Goal: Book appointment/travel/reservation

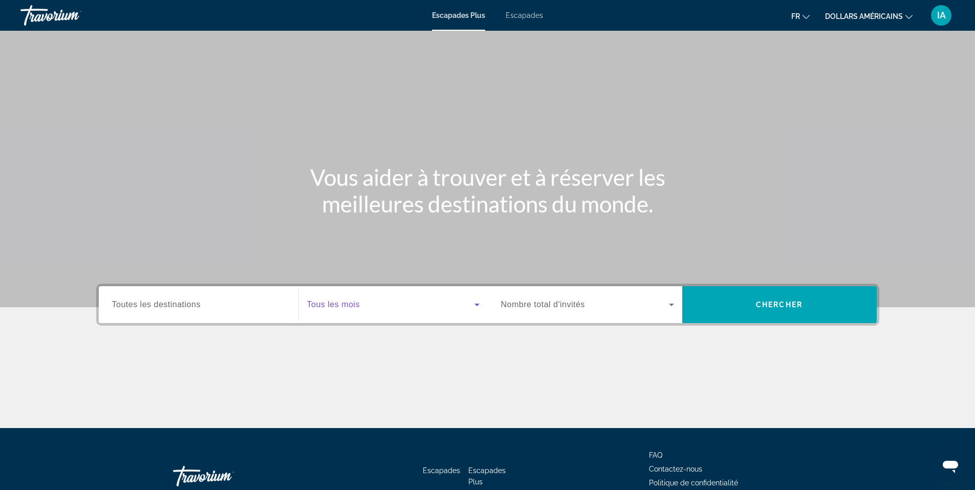
click at [474, 304] on icon "Widget de recherche" at bounding box center [477, 304] width 12 height 12
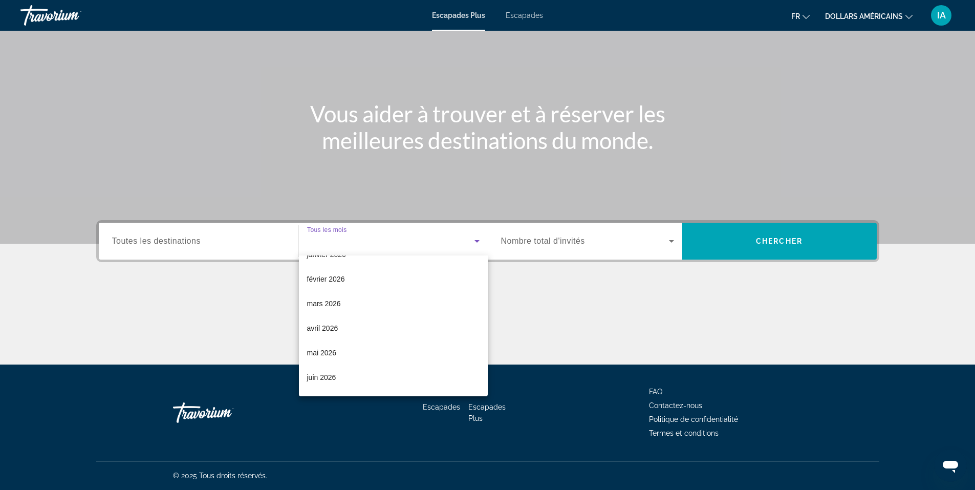
scroll to position [145, 0]
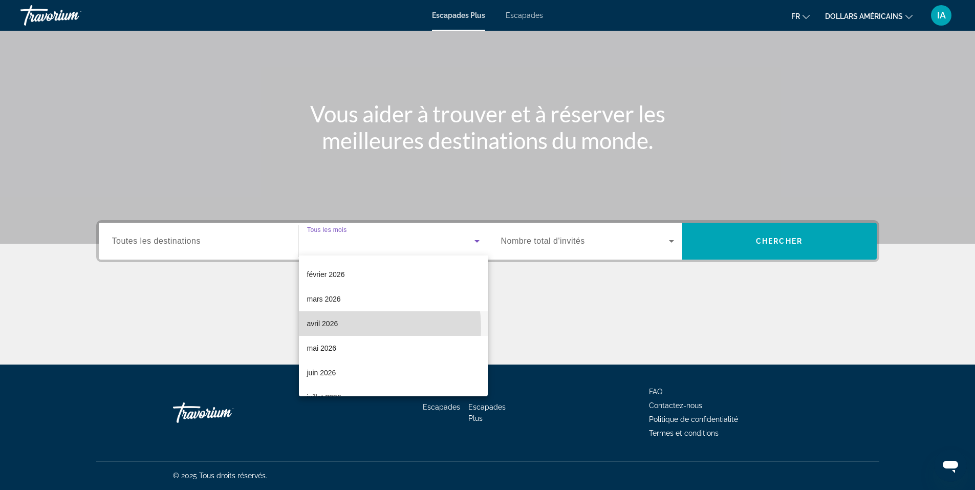
click at [355, 327] on mat-option "avril 2026" at bounding box center [393, 323] width 189 height 25
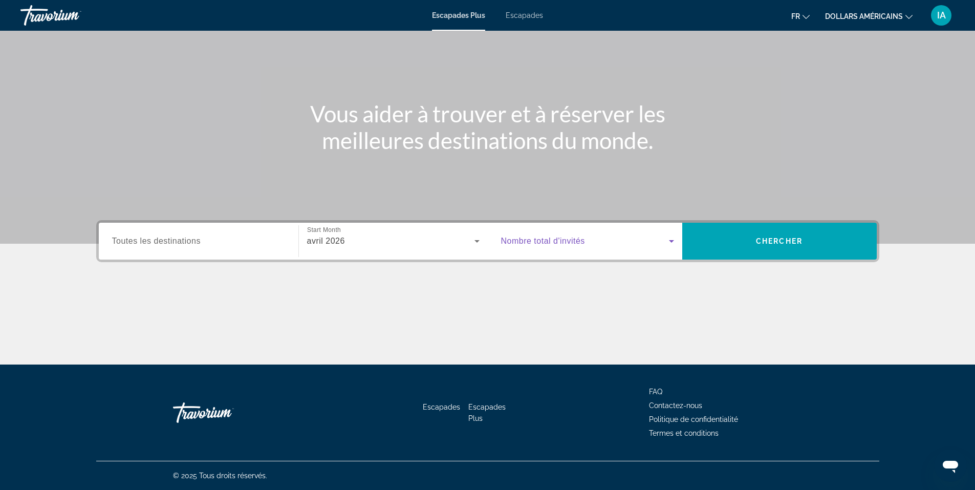
click at [670, 238] on icon "Widget de recherche" at bounding box center [671, 241] width 12 height 12
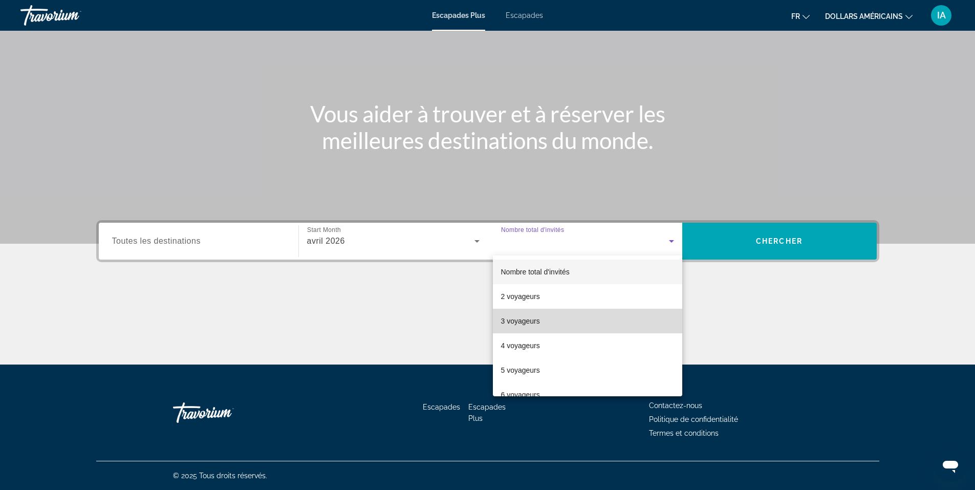
click at [655, 317] on mat-option "3 voyageurs" at bounding box center [587, 320] width 189 height 25
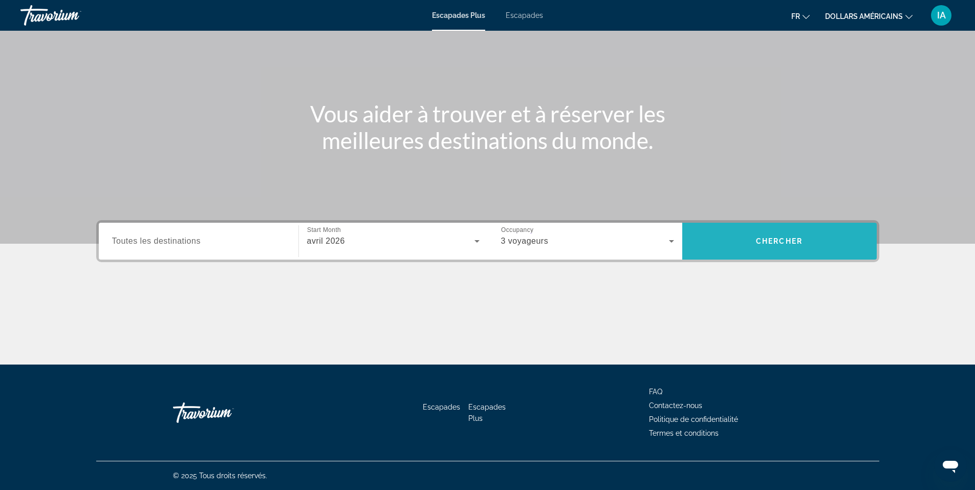
click at [761, 230] on span "Widget de recherche" at bounding box center [779, 241] width 194 height 25
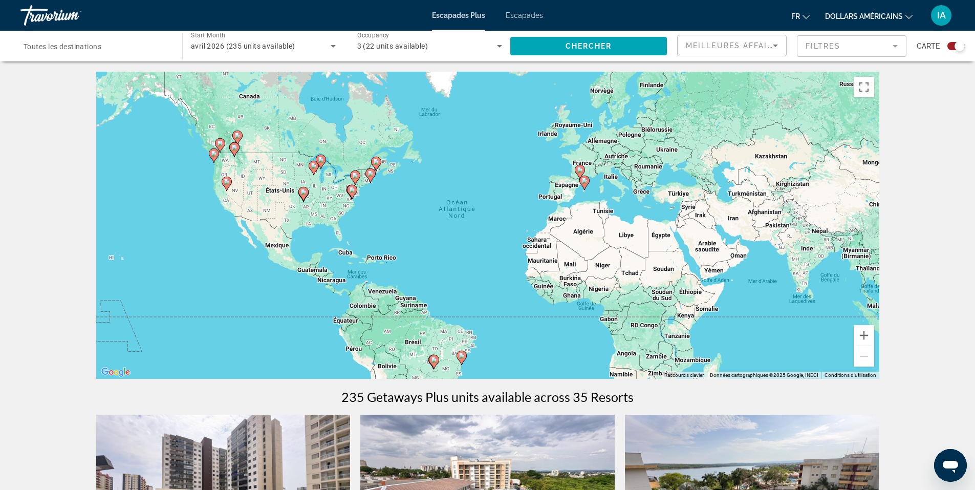
click at [906, 19] on button "dollars américains USD ($) MXN (Mex$) CAD (Can$) GBP (£) EUR (€) AUD (A$) NZD (…" at bounding box center [868, 16] width 87 height 15
click at [886, 96] on button "EUR (€)" at bounding box center [879, 93] width 51 height 13
click at [905, 14] on icon "Changer de devise" at bounding box center [908, 16] width 7 height 7
click at [884, 91] on button "EUR (€)" at bounding box center [879, 93] width 51 height 13
click at [907, 18] on icon "Changer de devise" at bounding box center [908, 16] width 7 height 7
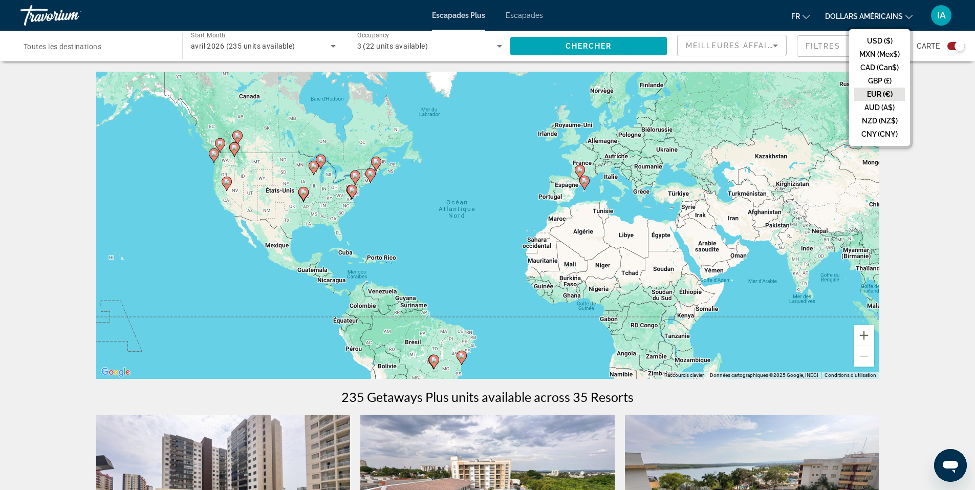
click at [873, 99] on button "EUR (€)" at bounding box center [879, 93] width 51 height 13
click at [873, 99] on div "Pour activer le glissement avec le clavier, appuyez sur Alt+Entrée. Une fois ce…" at bounding box center [487, 225] width 783 height 307
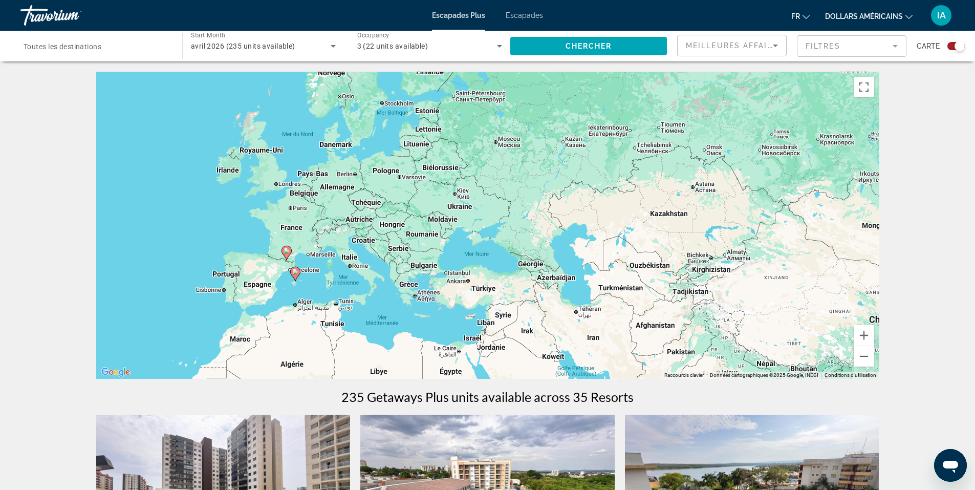
click at [906, 17] on icon "Changer de devise" at bounding box center [908, 16] width 7 height 7
click at [872, 91] on button "EUR (€)" at bounding box center [879, 93] width 51 height 13
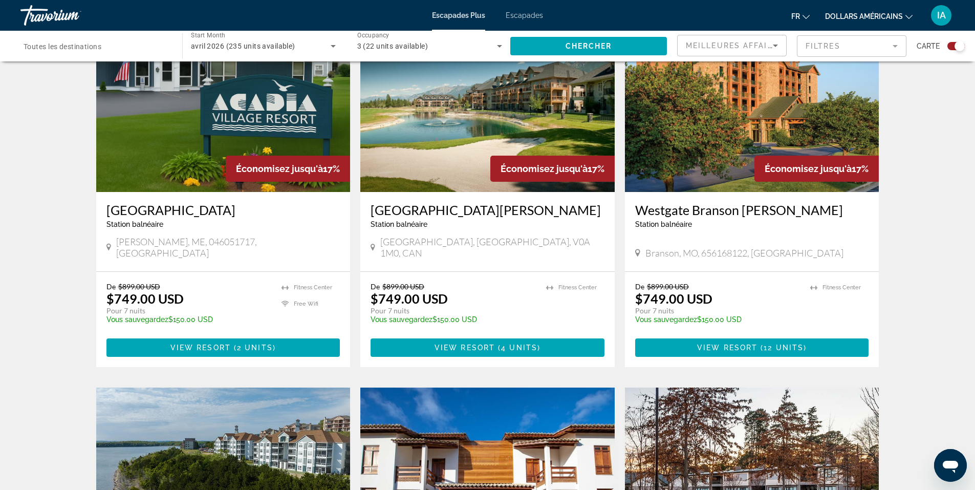
scroll to position [685, 0]
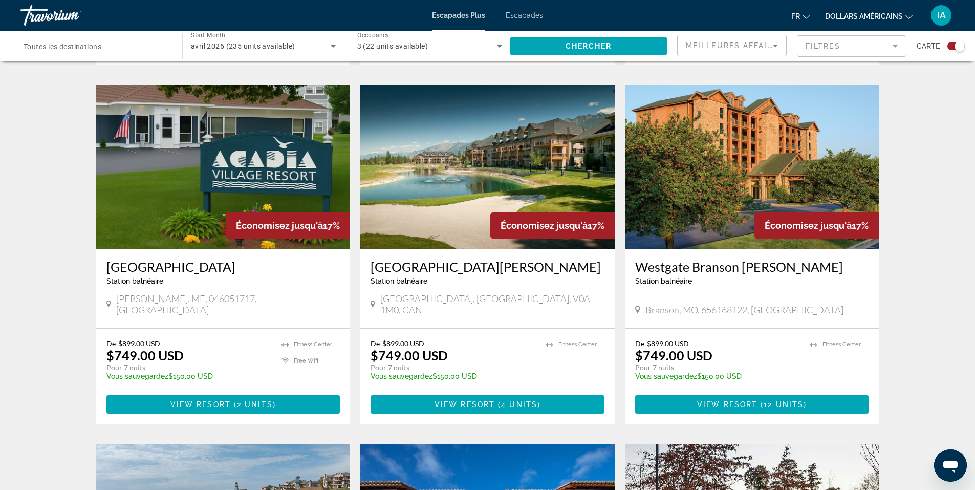
click at [908, 20] on button "dollars américains USD ($) MXN (Mex$) CAD (Can$) GBP (£) EUR (€) AUD (A$) NZD (…" at bounding box center [868, 16] width 87 height 15
click at [890, 93] on button "EUR (€)" at bounding box center [879, 93] width 51 height 13
click at [909, 17] on icon "Changer de devise" at bounding box center [908, 16] width 7 height 7
click at [897, 36] on button "USD ($)" at bounding box center [879, 40] width 51 height 13
click at [905, 16] on icon "Changer de devise" at bounding box center [908, 16] width 7 height 7
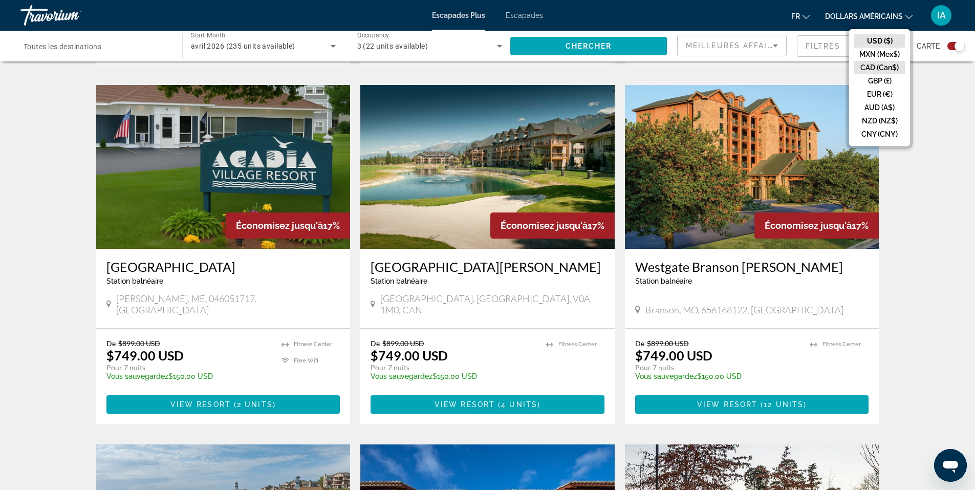
click at [885, 68] on button "CAD (Can$)" at bounding box center [879, 67] width 51 height 13
click at [906, 17] on icon "Changer de devise" at bounding box center [908, 16] width 7 height 7
click at [888, 91] on button "EUR (€)" at bounding box center [879, 93] width 51 height 13
click at [807, 16] on icon "Changer de langue" at bounding box center [805, 16] width 7 height 7
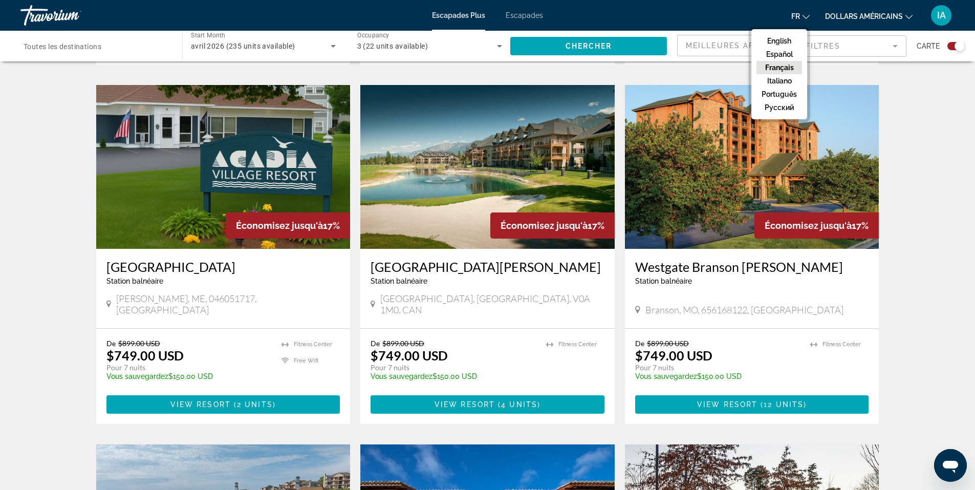
click at [792, 70] on button "Français" at bounding box center [779, 67] width 46 height 13
click at [907, 17] on icon "Changer de devise" at bounding box center [908, 17] width 7 height 4
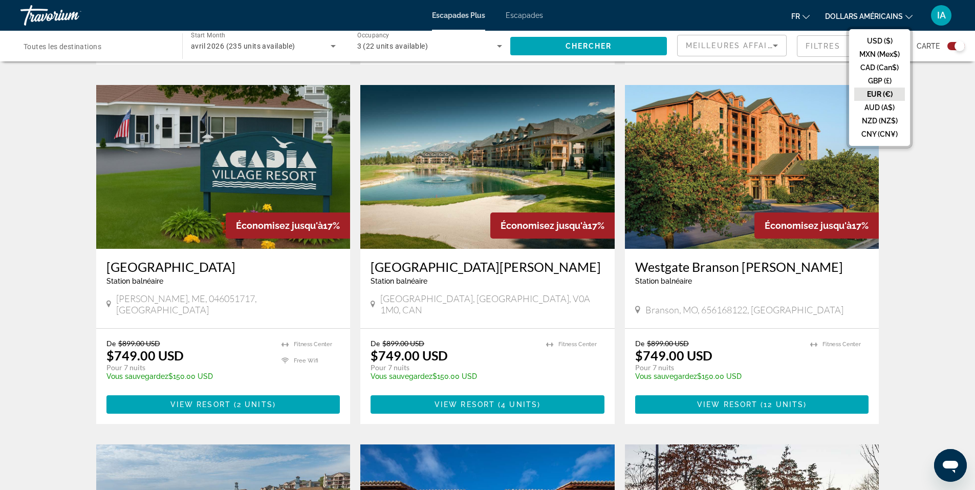
click at [886, 92] on button "EUR (€)" at bounding box center [879, 93] width 51 height 13
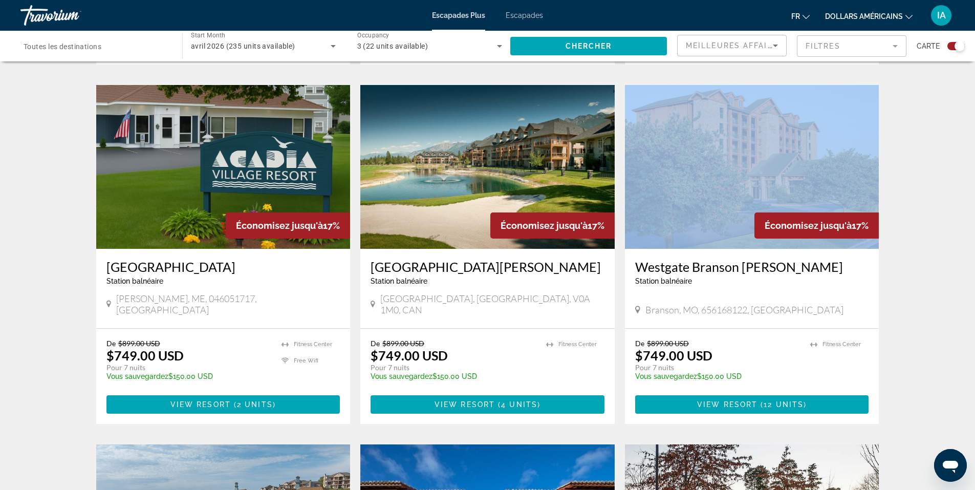
click at [886, 92] on div "← Déplacement vers la gauche → Déplacement vers la droite ↑ Déplacement vers le…" at bounding box center [488, 301] width 824 height 1831
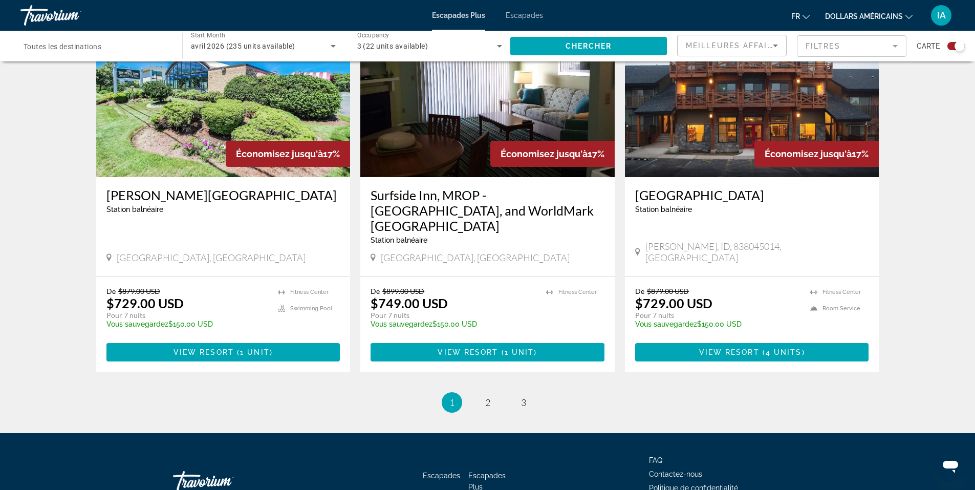
scroll to position [1521, 0]
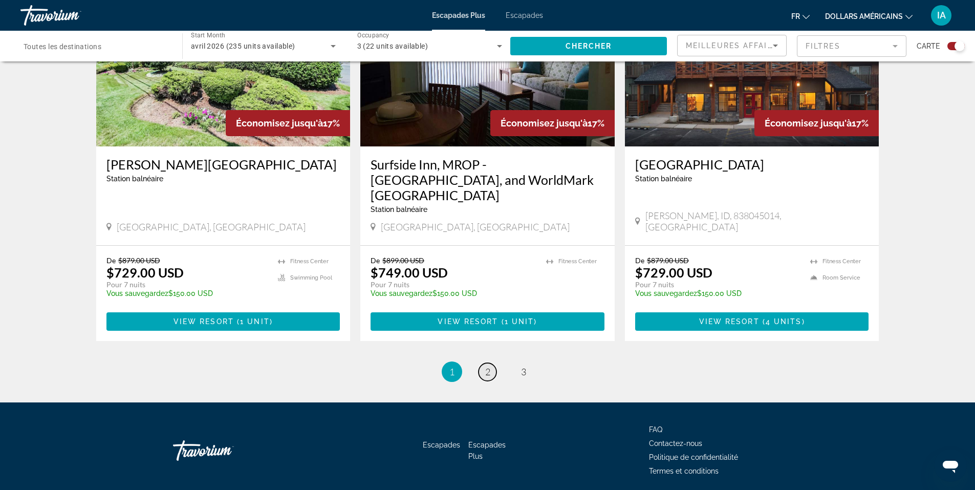
click at [490, 363] on link "page 2" at bounding box center [487, 372] width 18 height 18
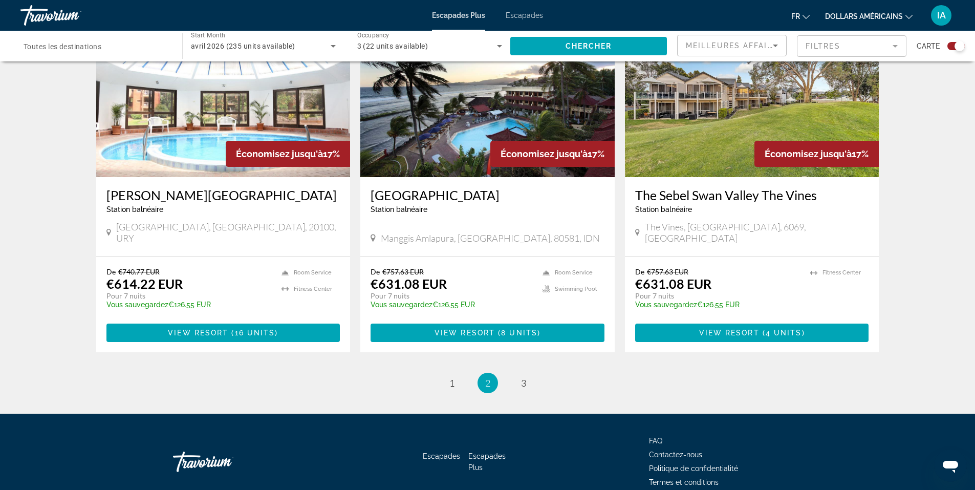
scroll to position [1498, 0]
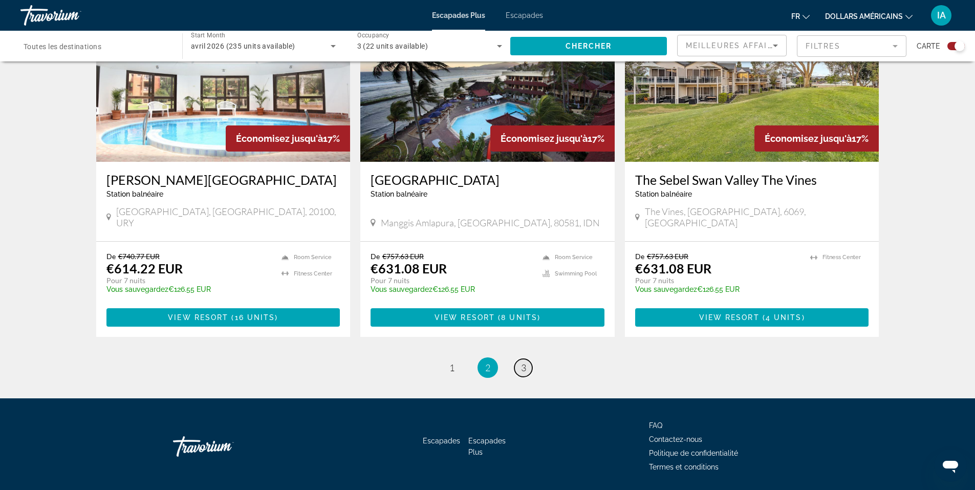
click at [519, 359] on link "page 3" at bounding box center [523, 368] width 18 height 18
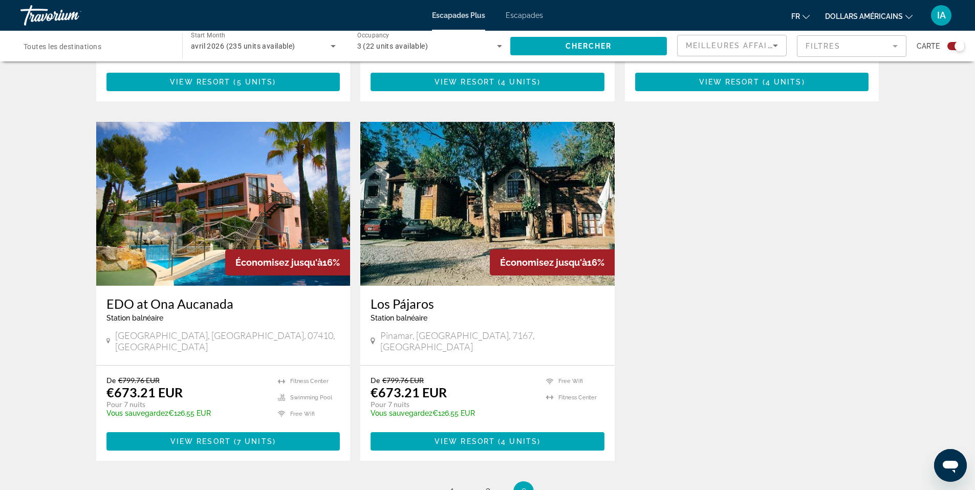
scroll to position [1403, 0]
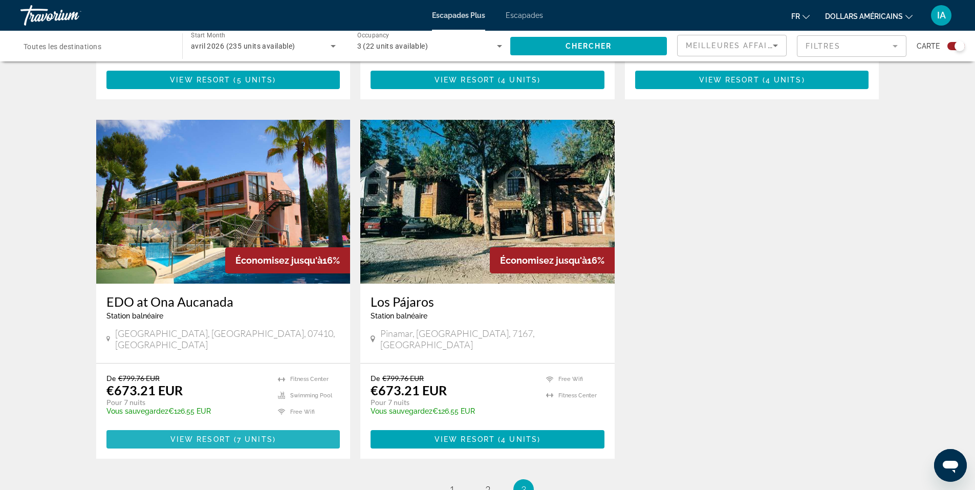
click at [322, 427] on span "Contenu principal" at bounding box center [223, 439] width 234 height 25
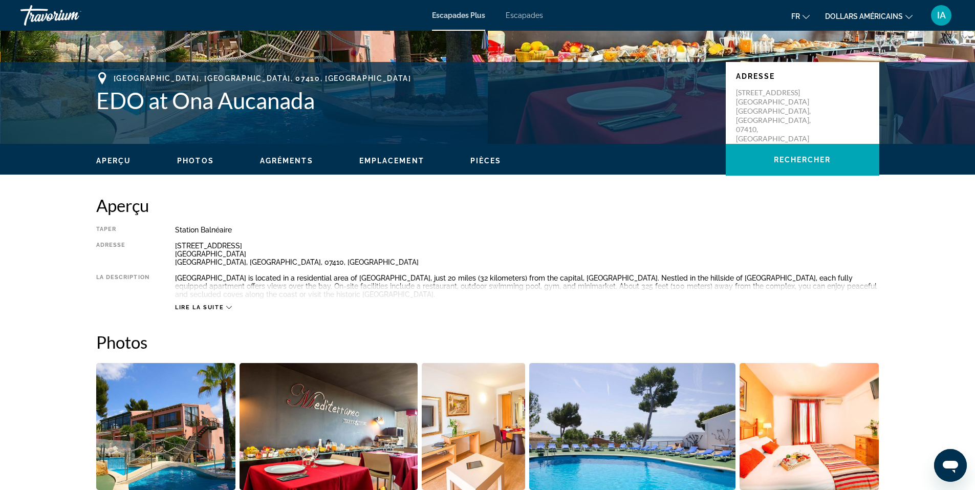
scroll to position [267, 0]
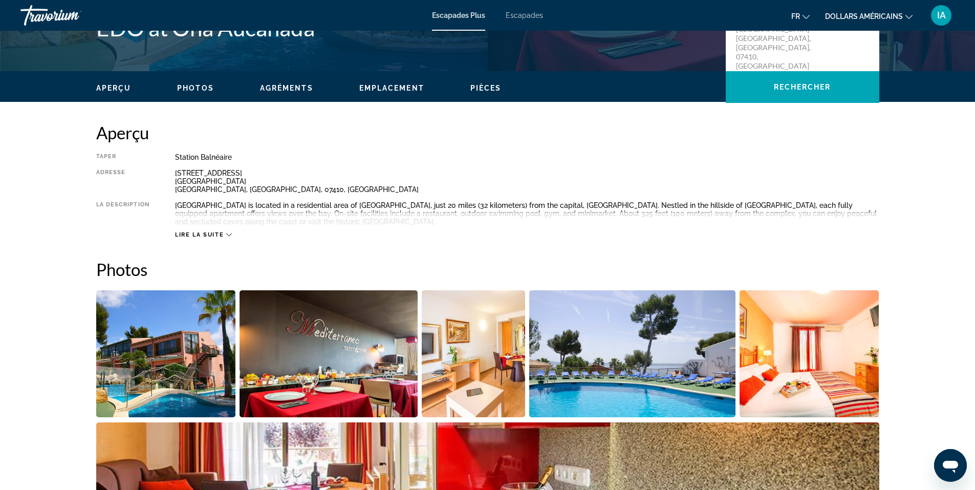
click at [229, 234] on icon "Contenu principal" at bounding box center [229, 235] width 6 height 6
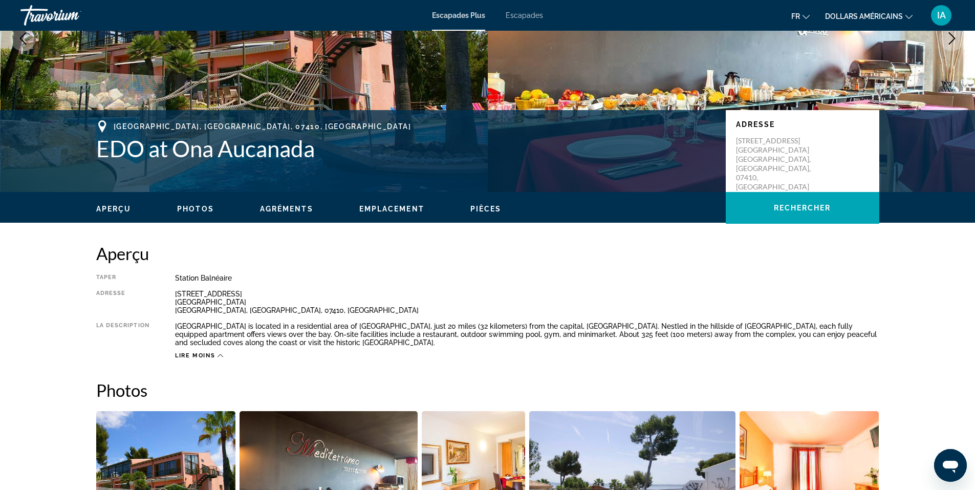
scroll to position [119, 0]
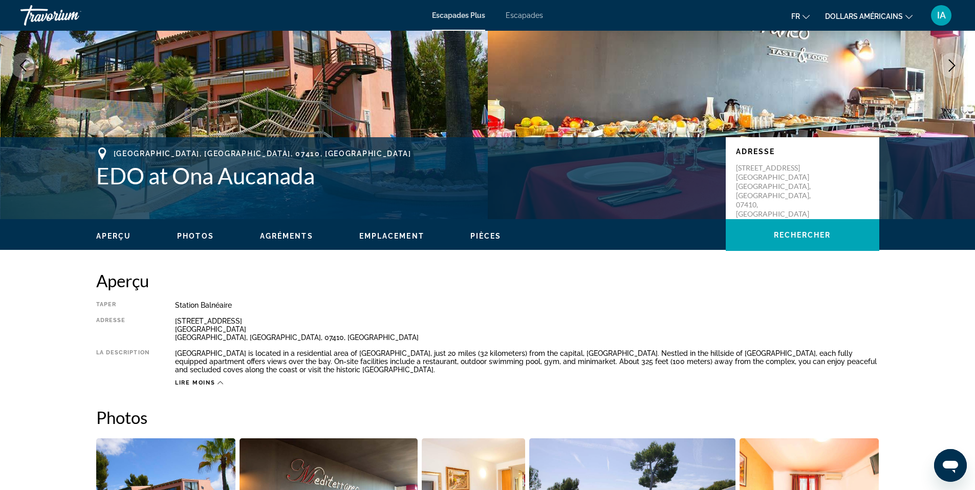
click at [907, 17] on icon "Changer de devise" at bounding box center [908, 16] width 7 height 7
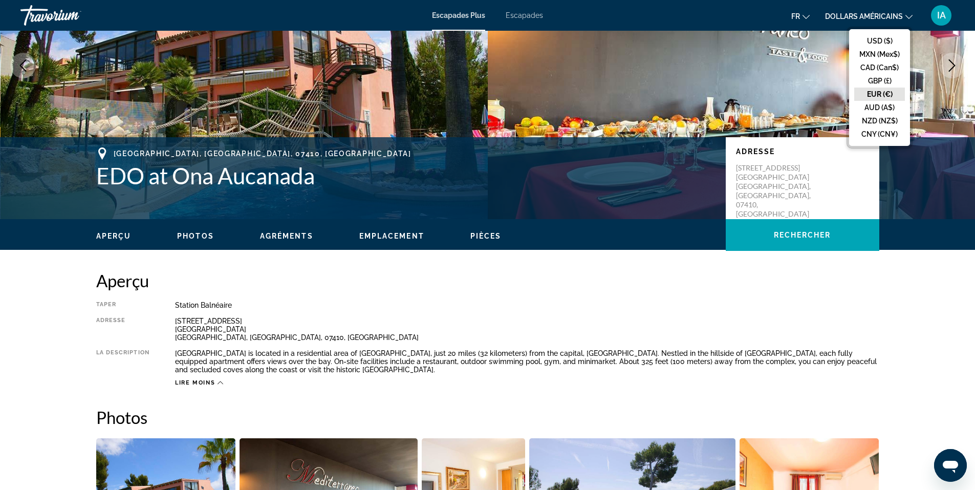
click at [892, 96] on button "EUR (€)" at bounding box center [879, 93] width 51 height 13
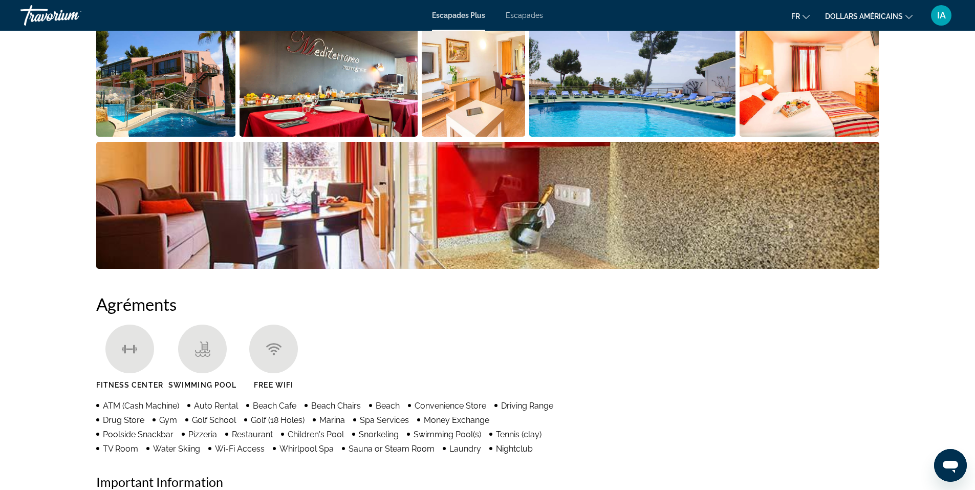
scroll to position [404, 0]
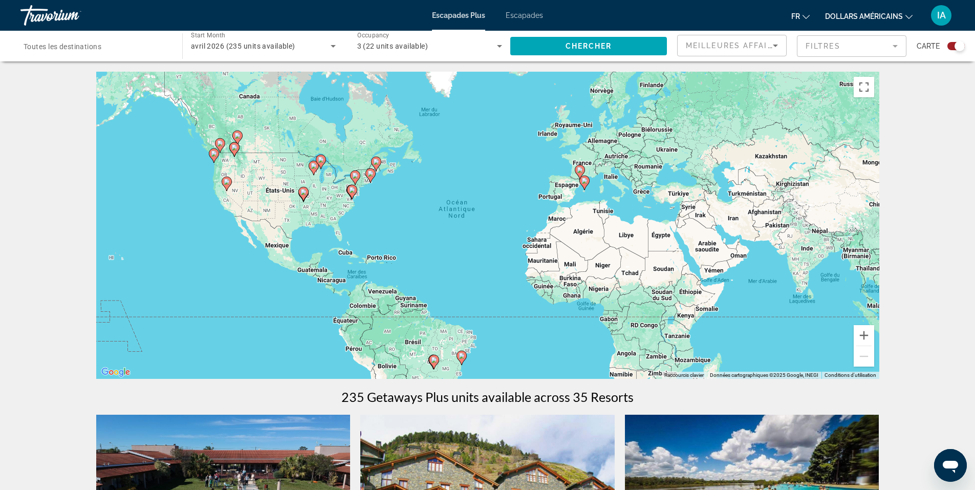
click at [516, 14] on font "Escapades" at bounding box center [523, 15] width 37 height 8
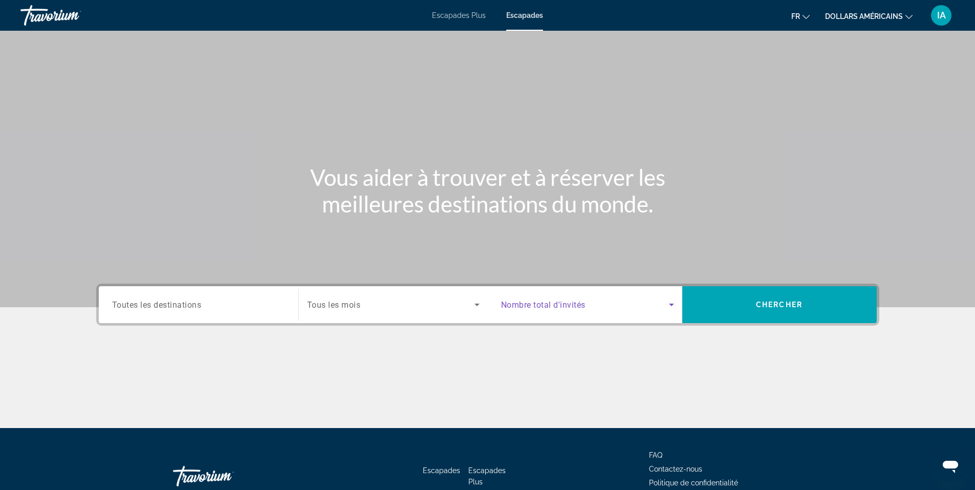
click at [672, 304] on icon "Search widget" at bounding box center [671, 304] width 5 height 3
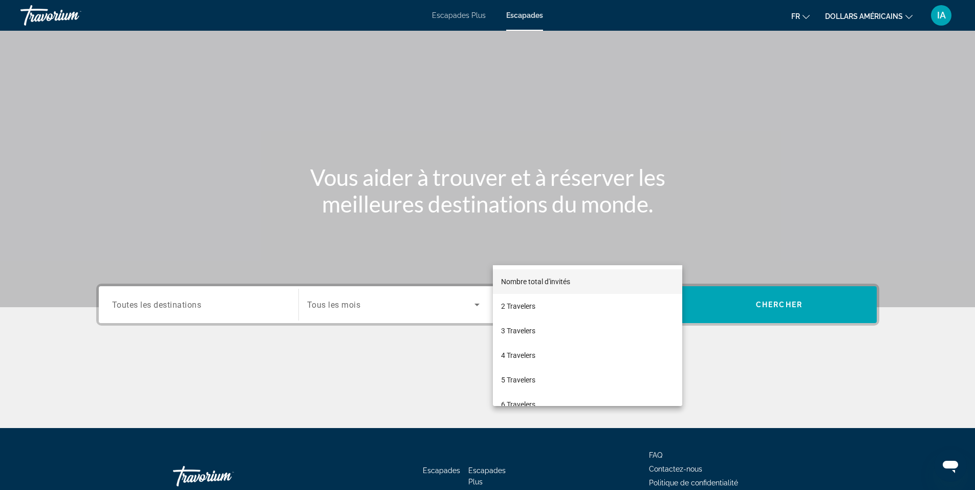
scroll to position [63, 0]
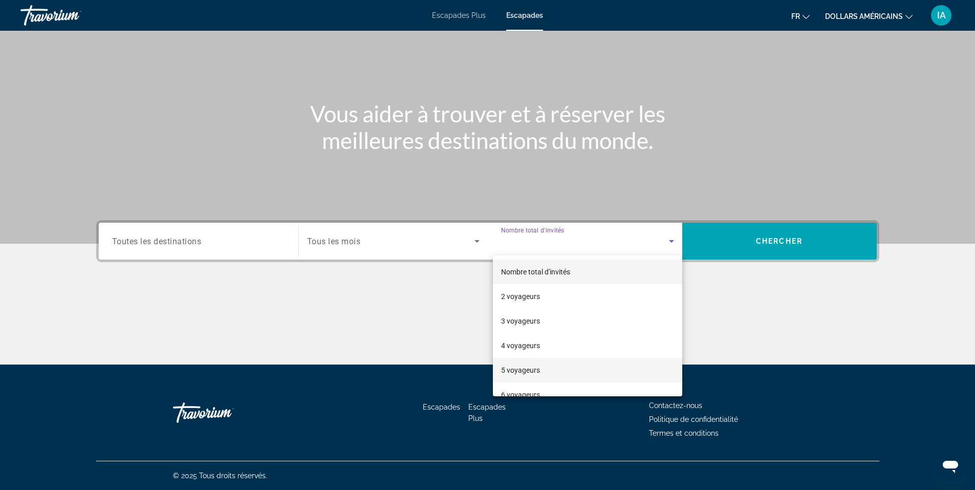
click at [602, 370] on mat-option "5 voyageurs" at bounding box center [587, 370] width 189 height 25
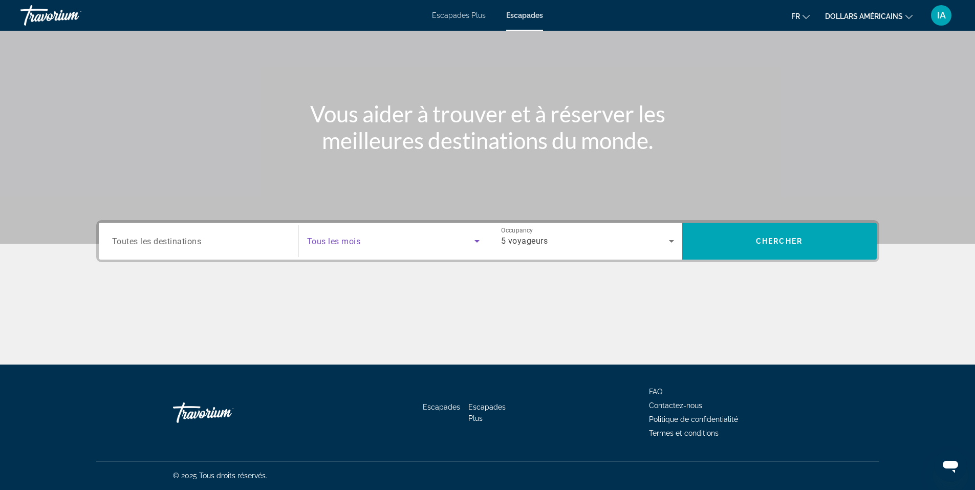
click at [477, 239] on icon "Search widget" at bounding box center [477, 241] width 12 height 12
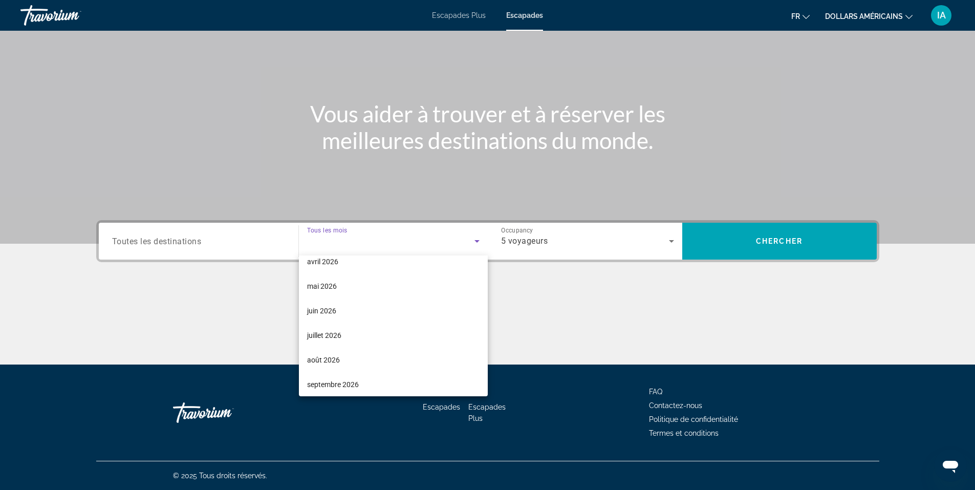
scroll to position [211, 0]
click at [326, 353] on font "août 2026" at bounding box center [323, 355] width 33 height 8
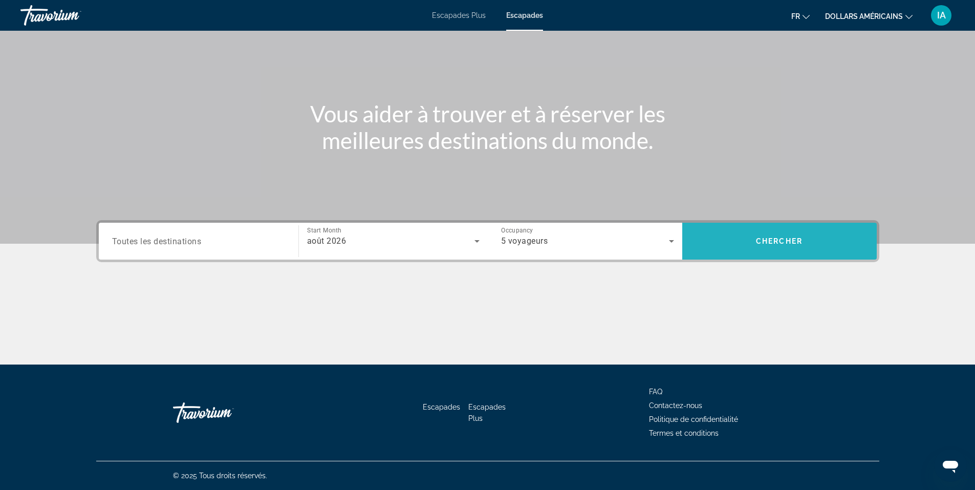
click at [743, 243] on span "Search widget" at bounding box center [779, 241] width 194 height 25
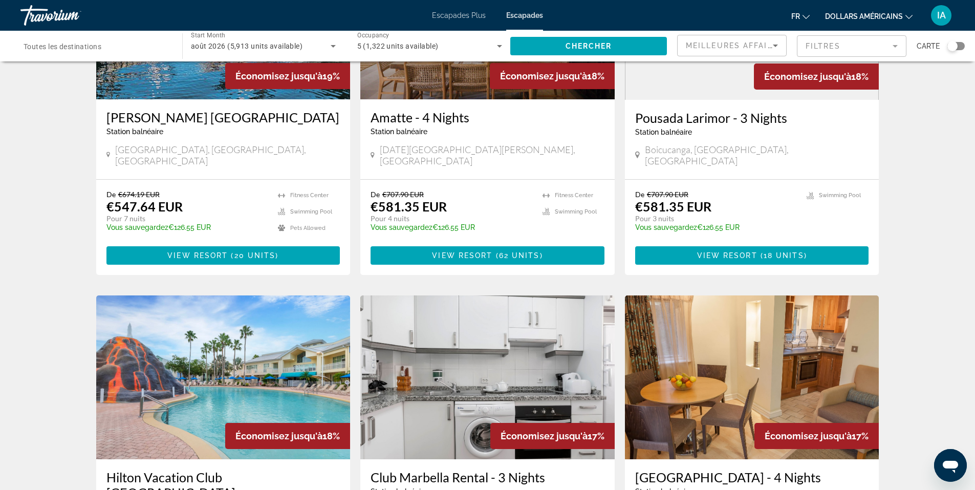
scroll to position [538, 0]
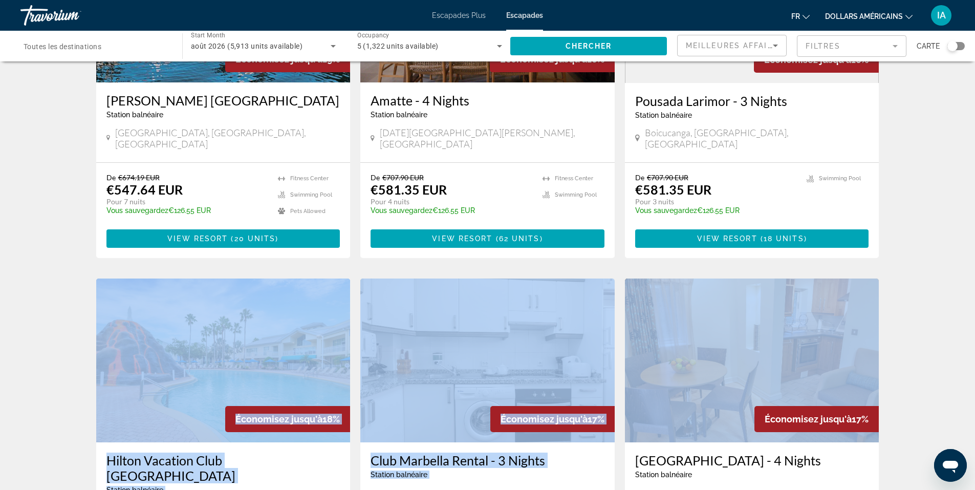
click at [969, 264] on div "5,913 Getaways units available across 164 Resorts Économisez jusqu'à 21% Orbit …" at bounding box center [487, 298] width 975 height 1529
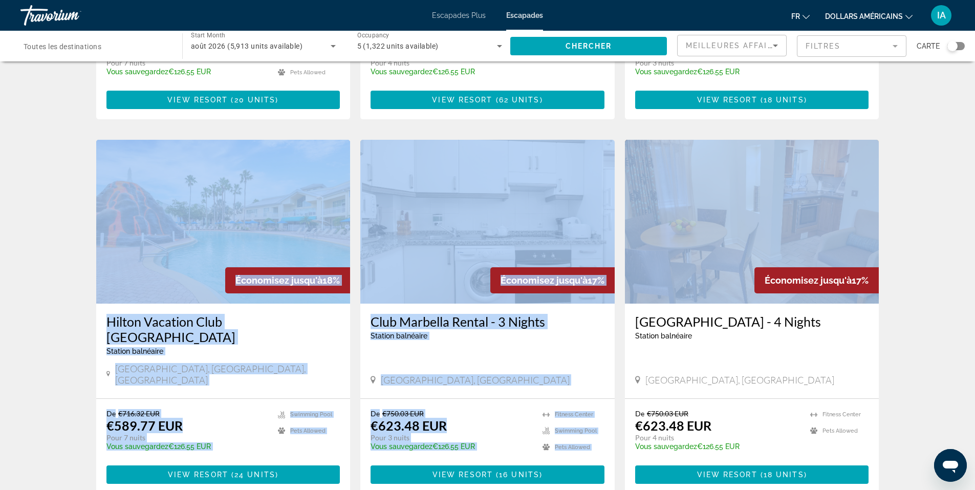
scroll to position [683, 0]
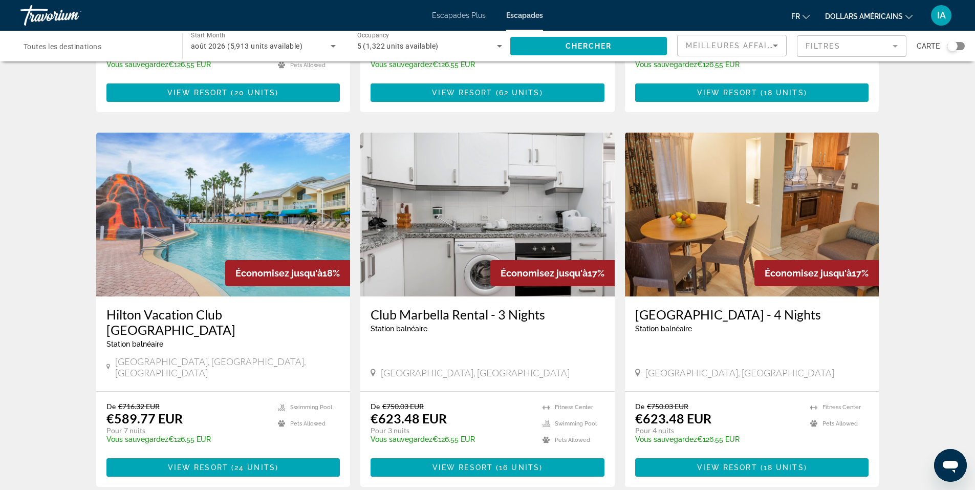
click at [961, 304] on div "5,913 Getaways units available across 164 Resorts Économisez jusqu'à 21% Orbit …" at bounding box center [487, 152] width 975 height 1529
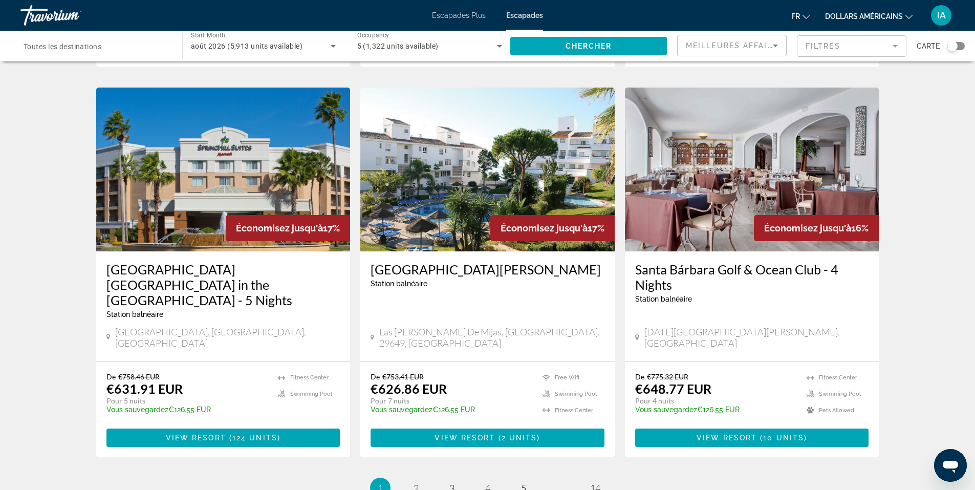
scroll to position [1123, 0]
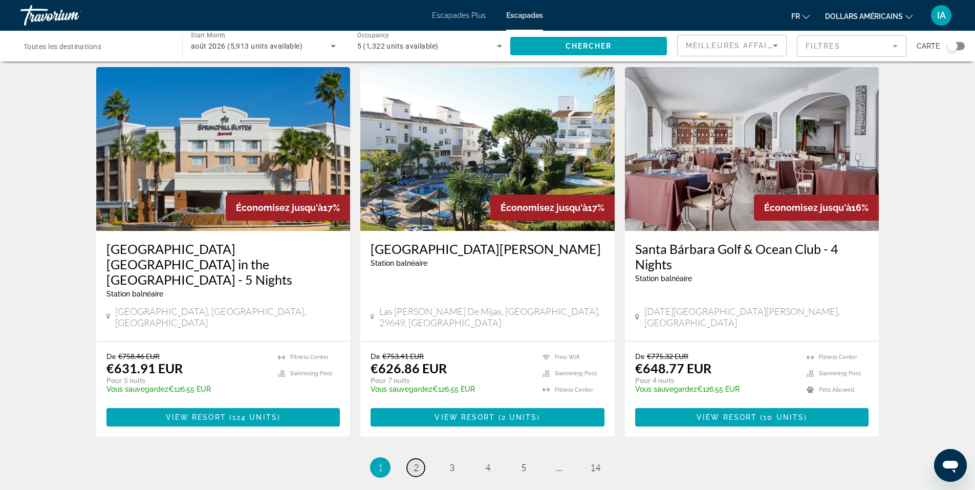
click at [415, 461] on span "2" at bounding box center [415, 466] width 5 height 11
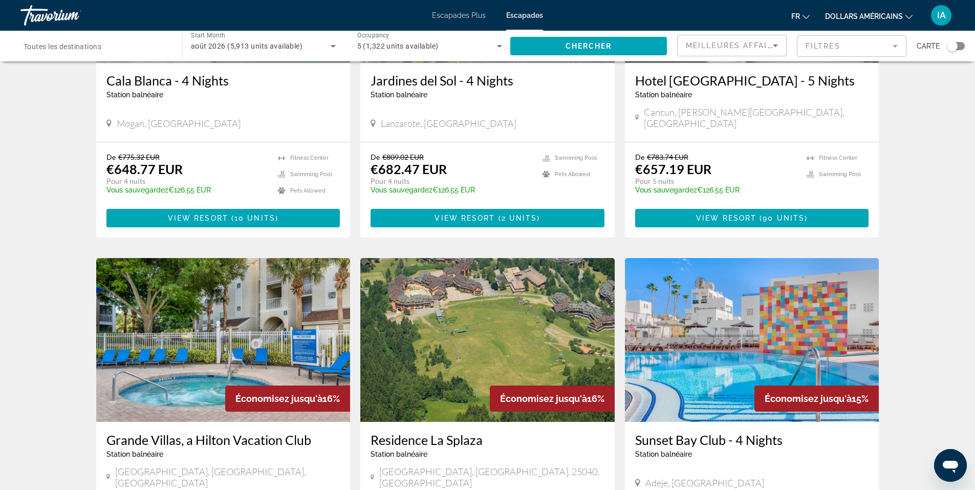
scroll to position [581, 0]
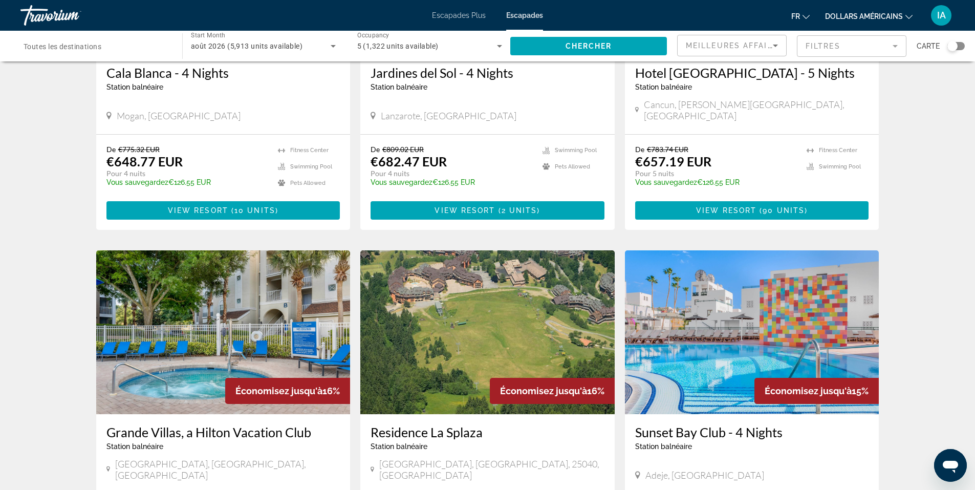
drag, startPoint x: 973, startPoint y: 255, endPoint x: 972, endPoint y: 261, distance: 5.7
click at [972, 261] on div "5,913 Getaways units available across 164 Resorts Économisez jusqu'à 16% [GEOGR…" at bounding box center [487, 247] width 975 height 1513
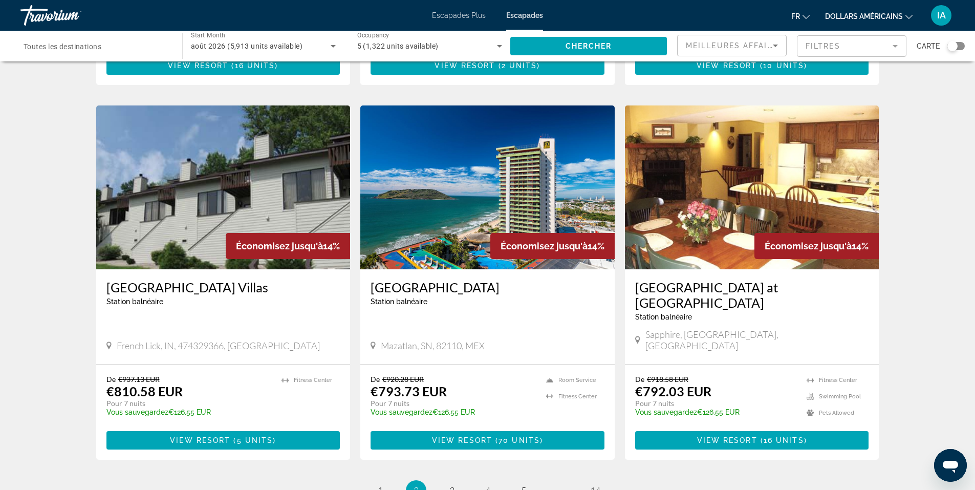
scroll to position [1103, 0]
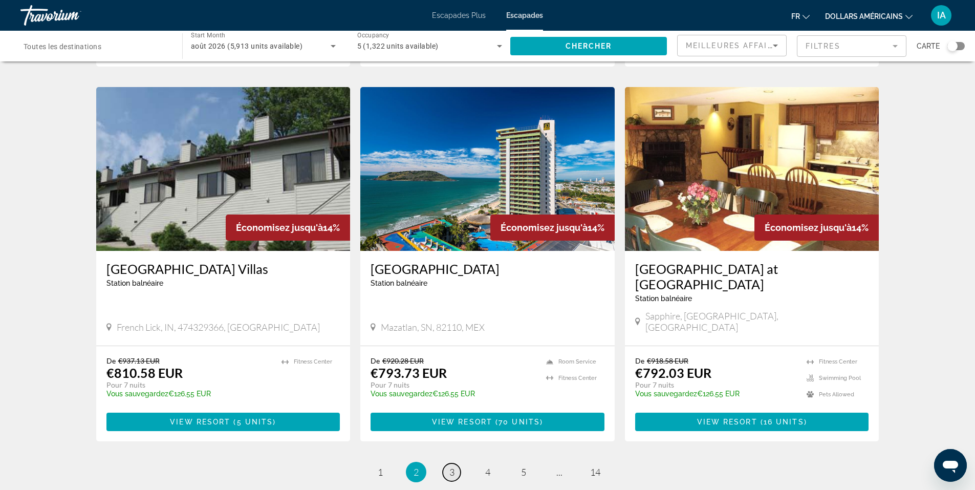
click at [452, 466] on span "3" at bounding box center [451, 471] width 5 height 11
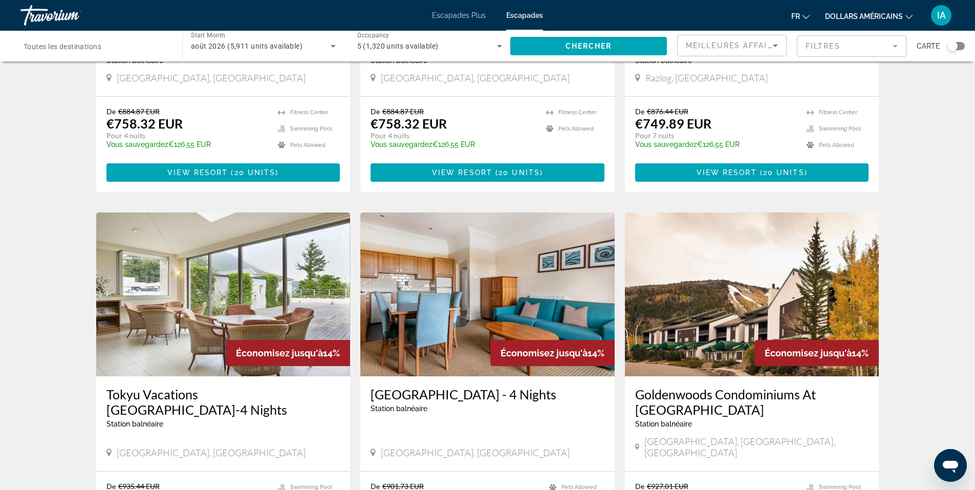
scroll to position [636, 0]
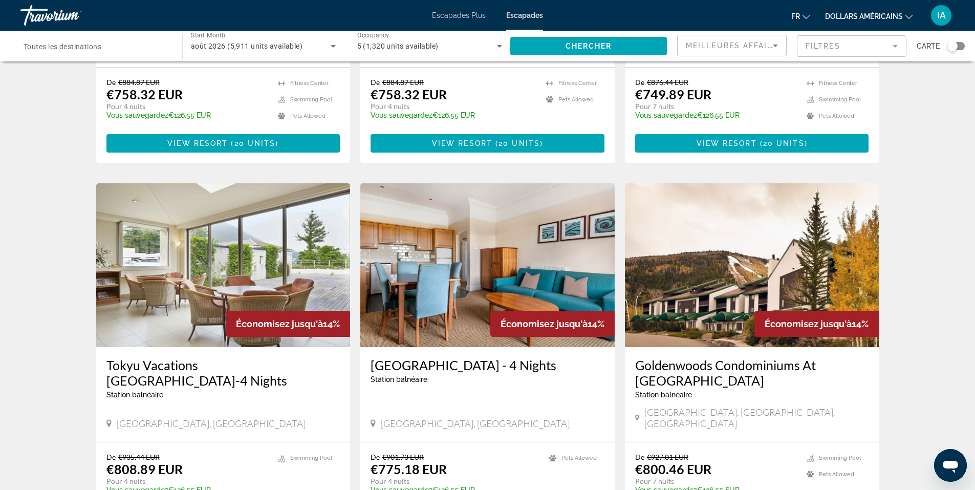
drag, startPoint x: 966, startPoint y: 314, endPoint x: 977, endPoint y: 281, distance: 34.6
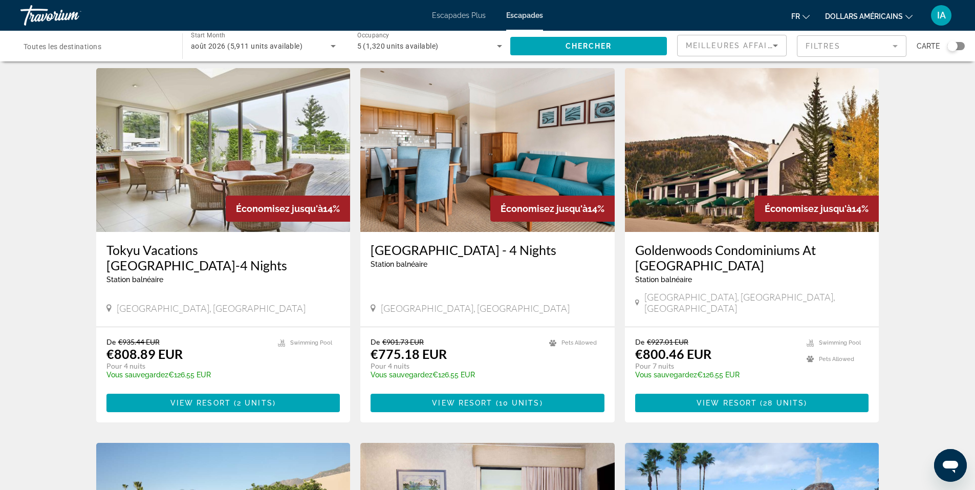
scroll to position [770, 0]
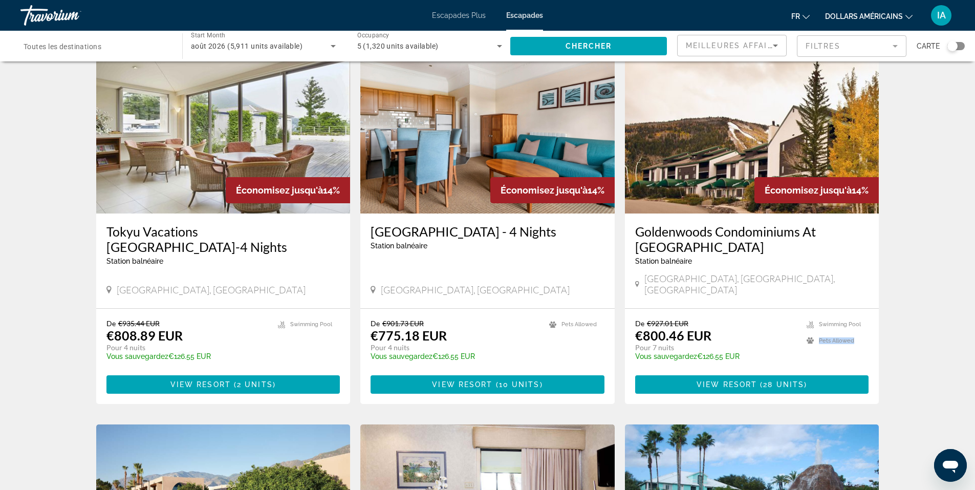
drag, startPoint x: 969, startPoint y: 318, endPoint x: 979, endPoint y: 308, distance: 13.7
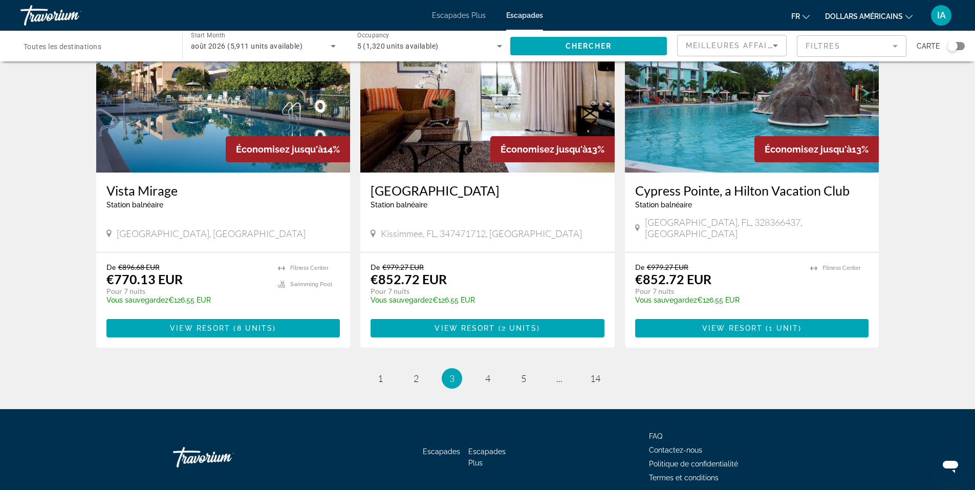
scroll to position [1196, 0]
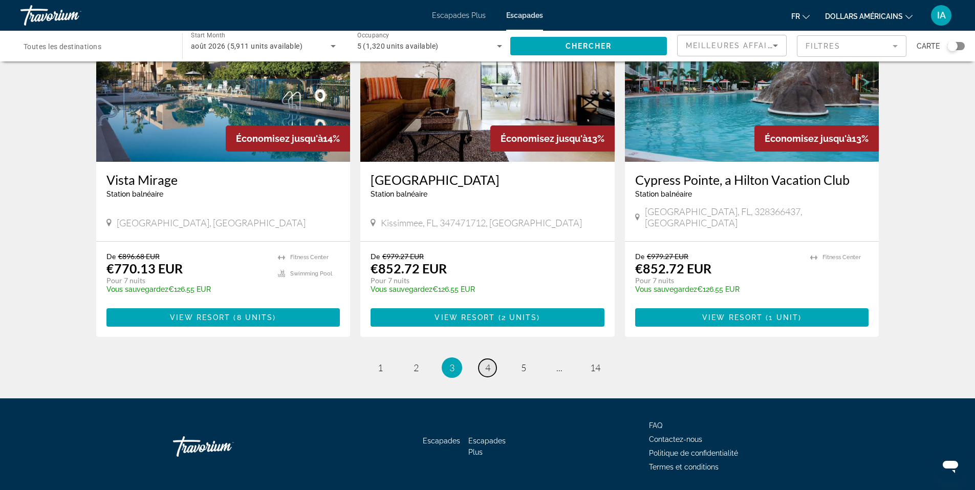
click at [489, 362] on span "4" at bounding box center [487, 367] width 5 height 11
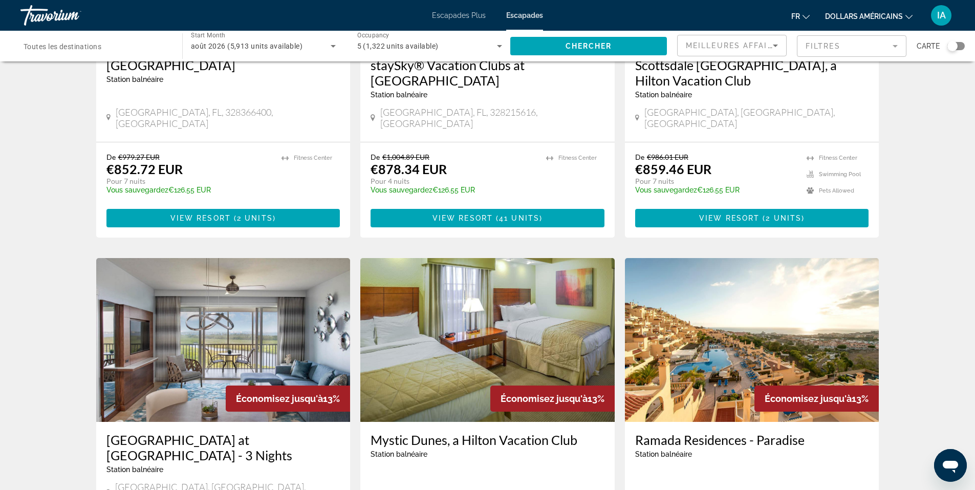
scroll to position [217, 0]
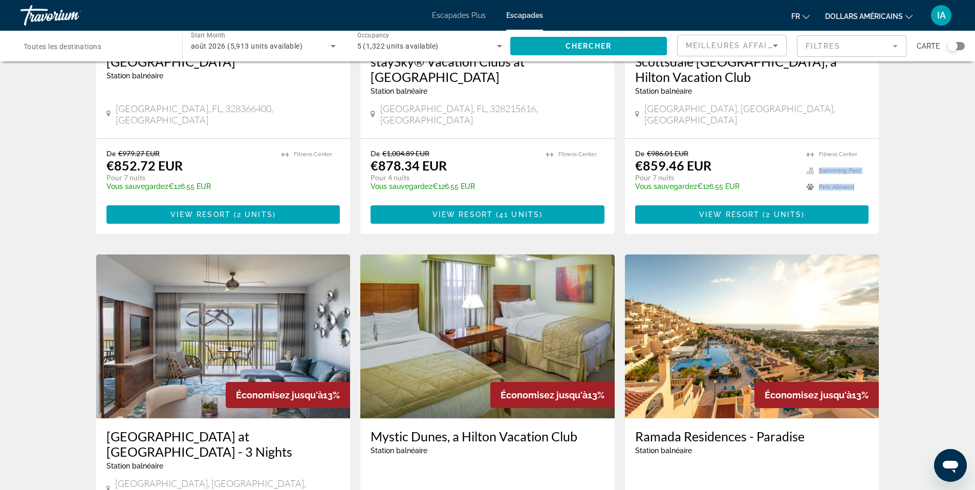
drag, startPoint x: 973, startPoint y: 169, endPoint x: 978, endPoint y: 141, distance: 28.9
click at [975, 141] on html "Passer au contenu principal Escapades Plus Escapades fr English Español Françai…" at bounding box center [487, 28] width 975 height 490
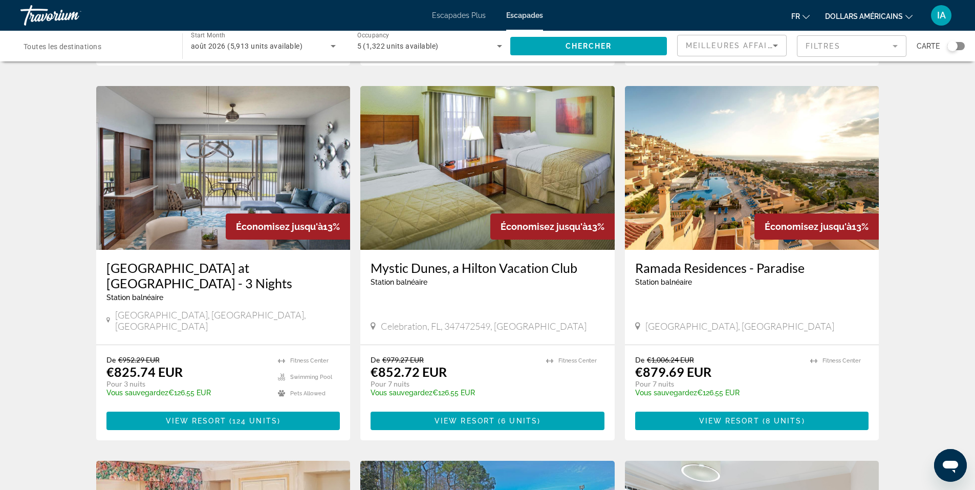
scroll to position [382, 0]
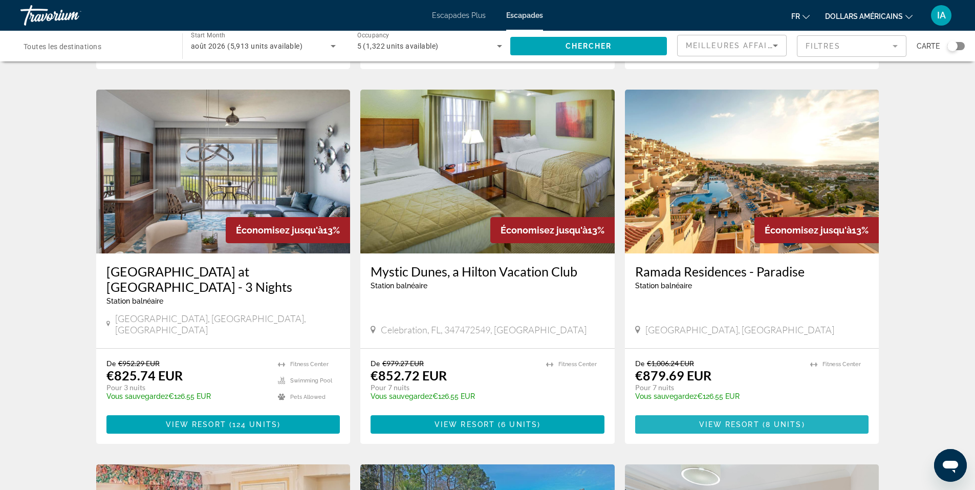
click at [802, 420] on span "( 8 units )" at bounding box center [782, 424] width 46 height 8
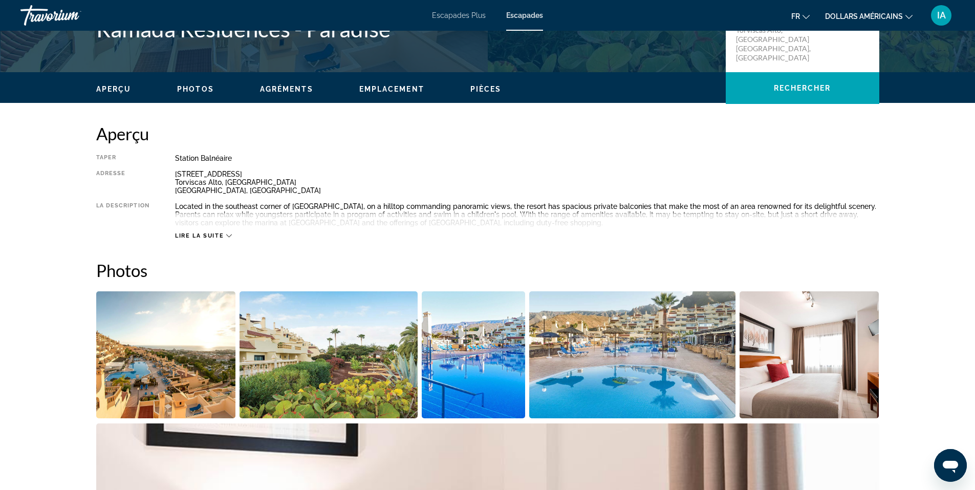
scroll to position [260, 0]
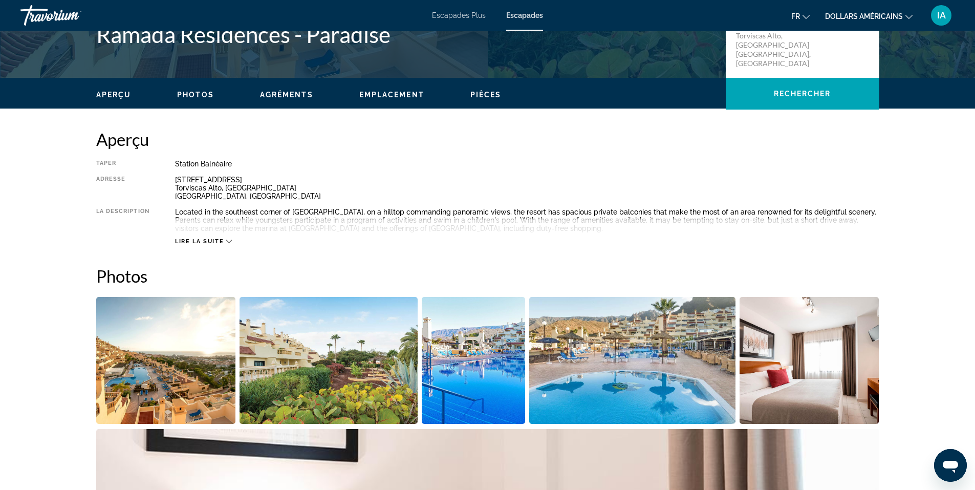
drag, startPoint x: 969, startPoint y: 69, endPoint x: 968, endPoint y: 53, distance: 15.9
click at [968, 53] on div "[GEOGRAPHIC_DATA], [GEOGRAPHIC_DATA] - Paradise Adresse [STREET_ADDRESS]" at bounding box center [487, 37] width 975 height 82
click at [229, 238] on div "Lire la suite" at bounding box center [203, 241] width 57 height 7
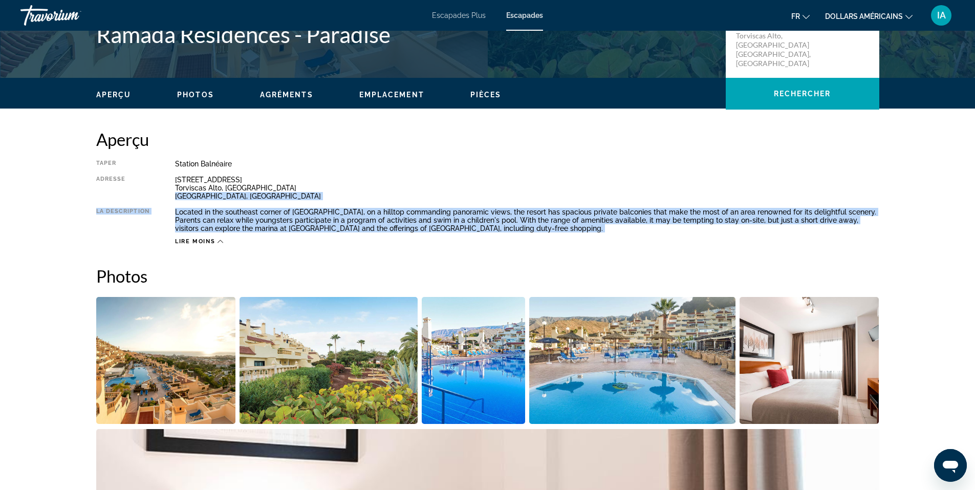
drag, startPoint x: 197, startPoint y: 233, endPoint x: 172, endPoint y: 201, distance: 41.2
click at [172, 201] on div "Taper Station balnéaire Tout inclus Pas tout compris Adresse [STREET_ADDRESS] L…" at bounding box center [487, 202] width 783 height 85
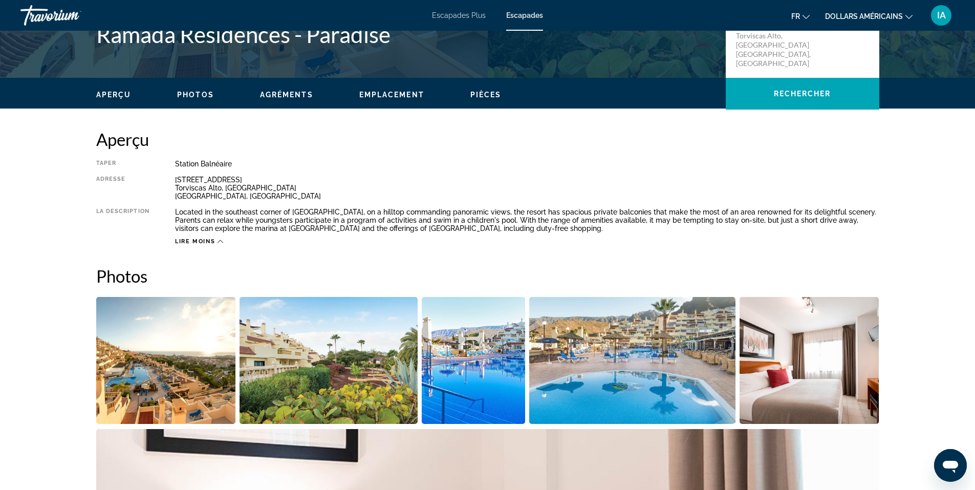
click at [319, 159] on div "[GEOGRAPHIC_DATA] balnéaire Tout inclus Pas tout compris Adresse [STREET_ADDRES…" at bounding box center [487, 187] width 783 height 116
click at [807, 13] on mat-icon "Changer de langue" at bounding box center [805, 15] width 7 height 7
click at [797, 172] on div "Taper Station balnéaire Tout inclus Pas tout compris Adresse [STREET_ADDRESS] L…" at bounding box center [487, 202] width 783 height 85
click at [799, 97] on span "Rechercher" at bounding box center [801, 94] width 57 height 8
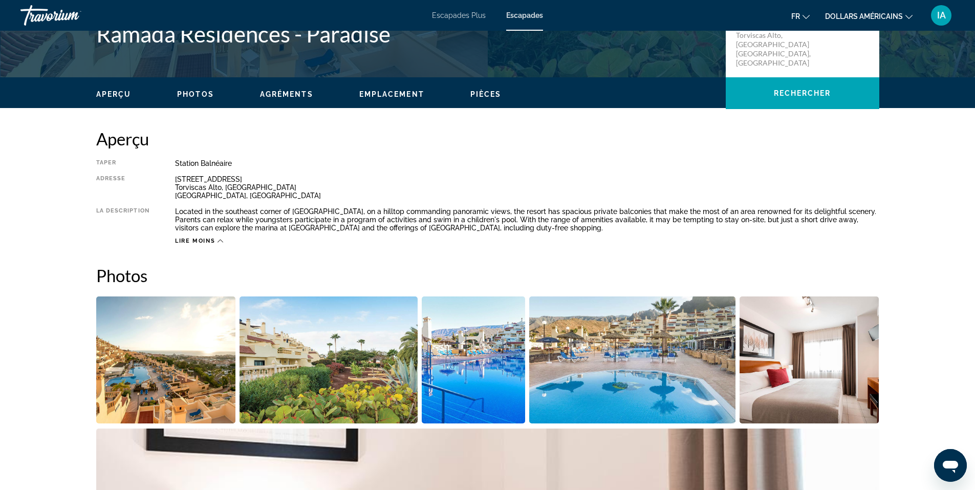
scroll to position [113, 0]
